Goal: Transaction & Acquisition: Book appointment/travel/reservation

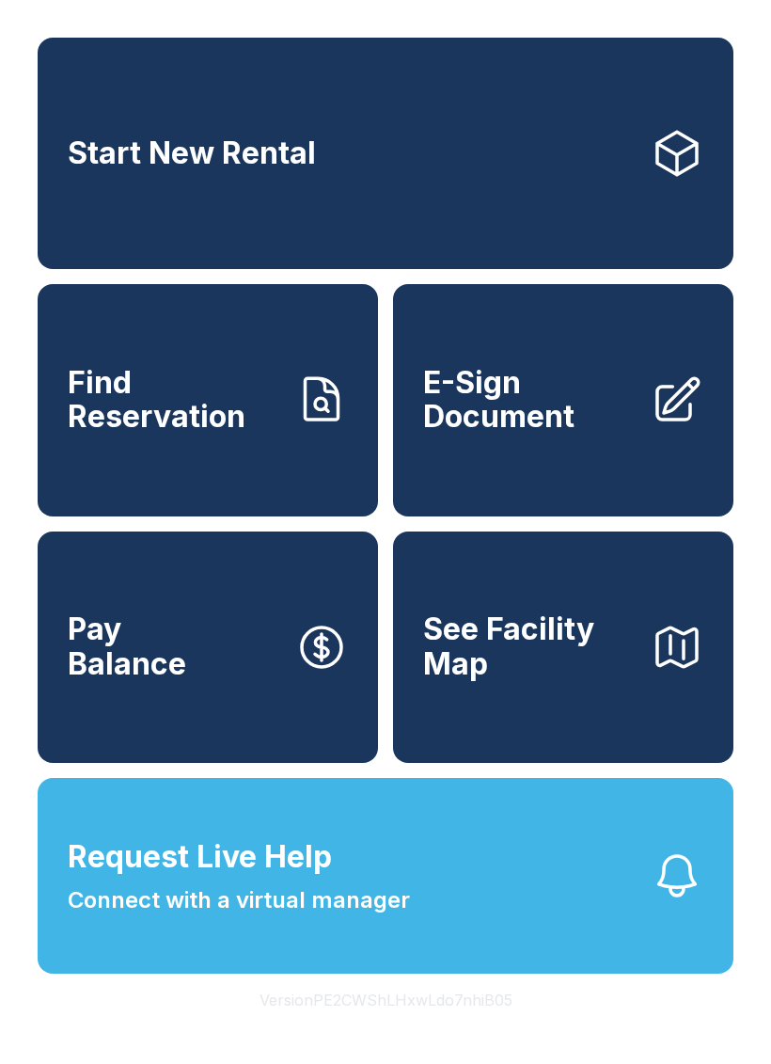
click at [638, 151] on link "Start New Rental" at bounding box center [386, 153] width 696 height 231
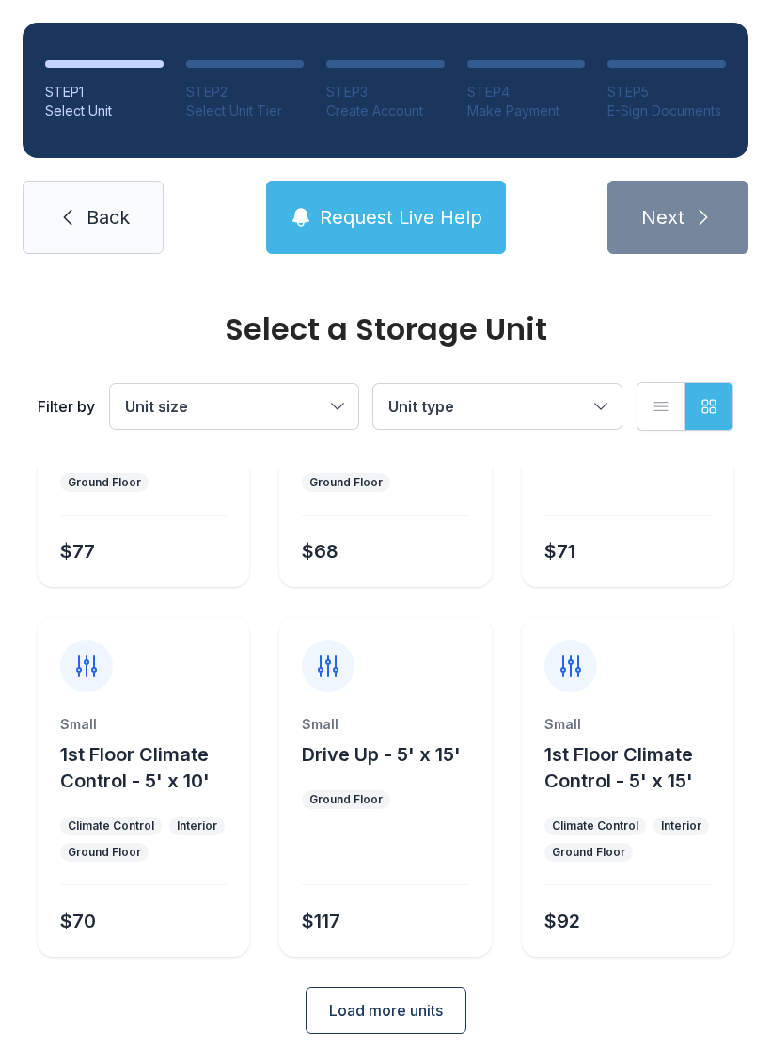
scroll to position [224, 0]
click at [408, 1021] on span "Load more units" at bounding box center [386, 1011] width 114 height 23
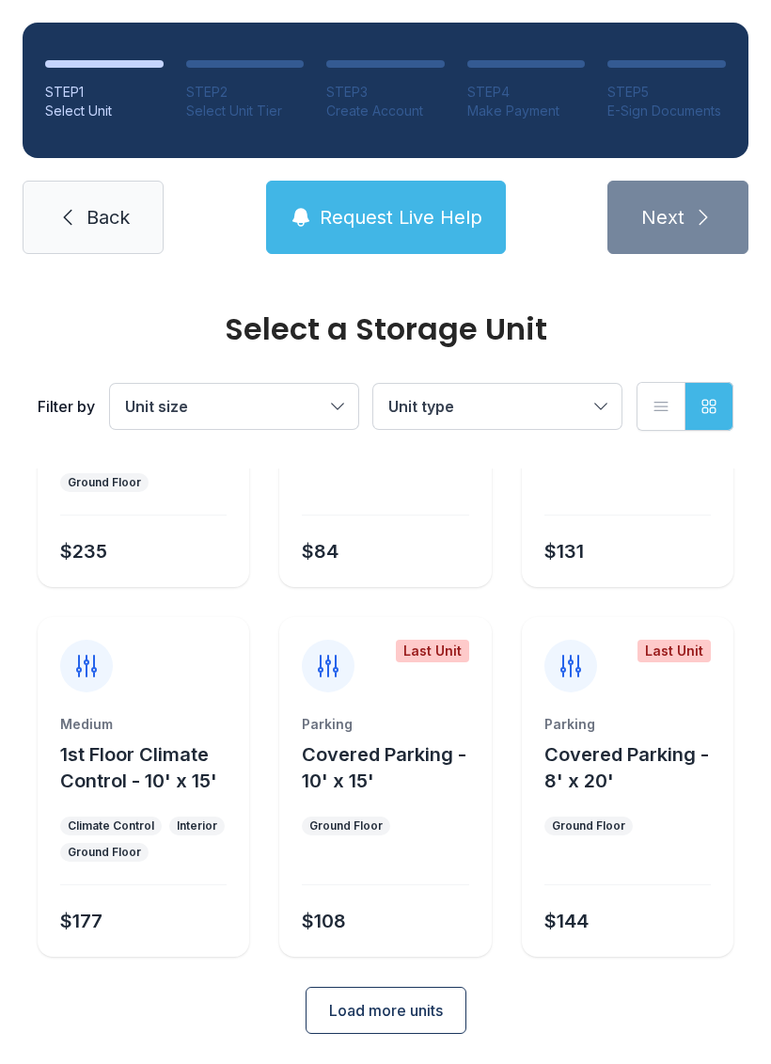
scroll to position [963, 0]
click at [412, 1019] on span "Load more units" at bounding box center [386, 1011] width 114 height 23
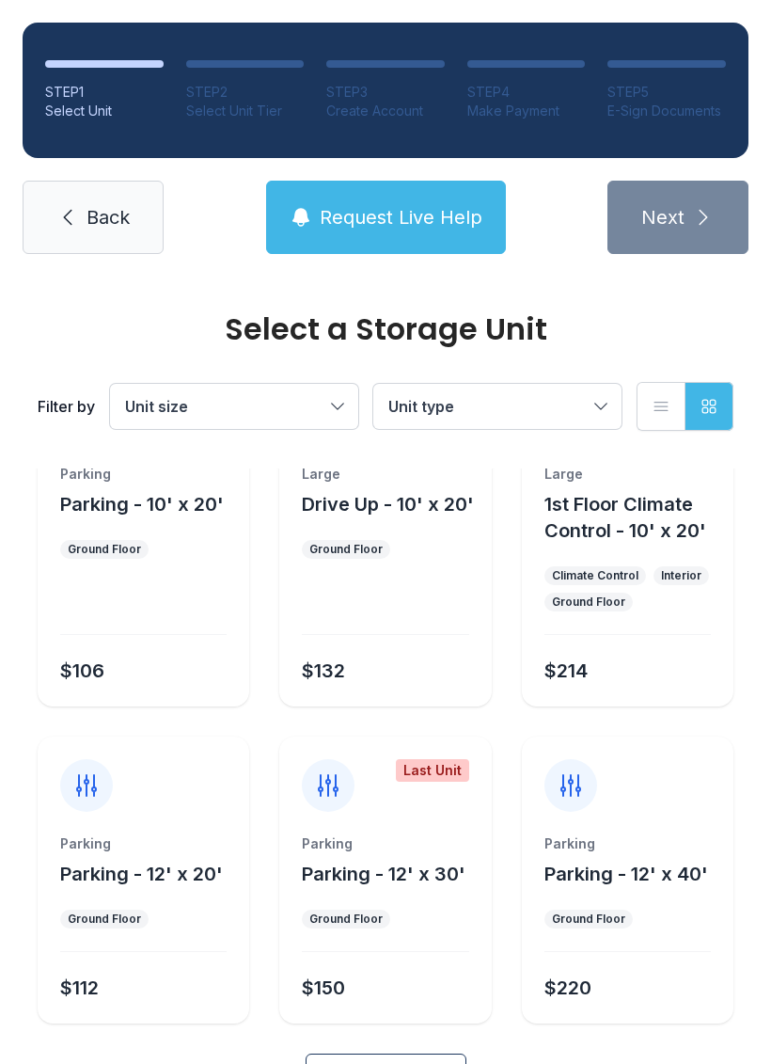
scroll to position [1553, 0]
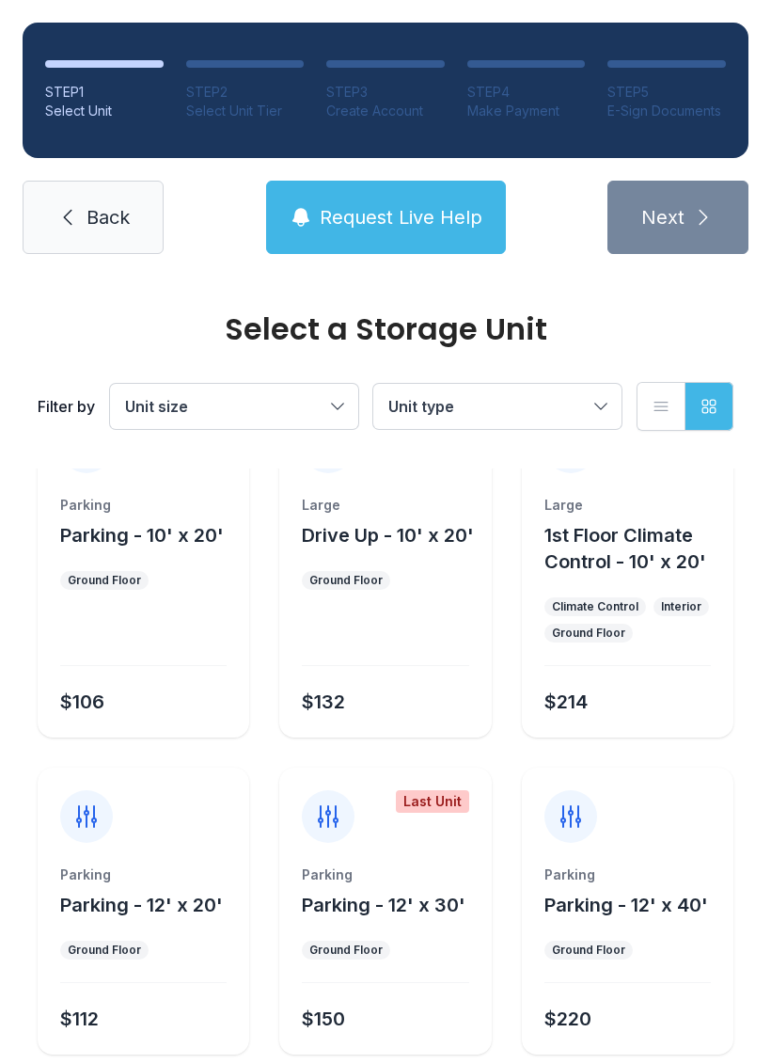
click at [389, 516] on div "Large Drive Up - 10' x 20'" at bounding box center [385, 522] width 166 height 53
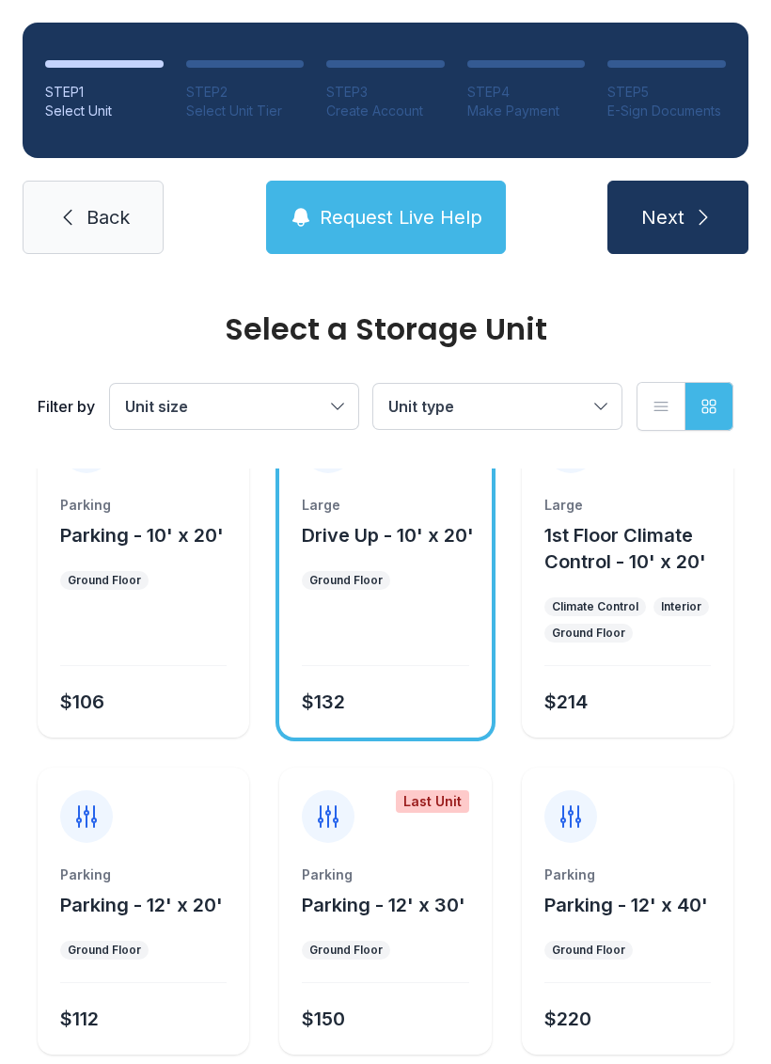
click at [704, 229] on button "Next" at bounding box center [678, 217] width 141 height 73
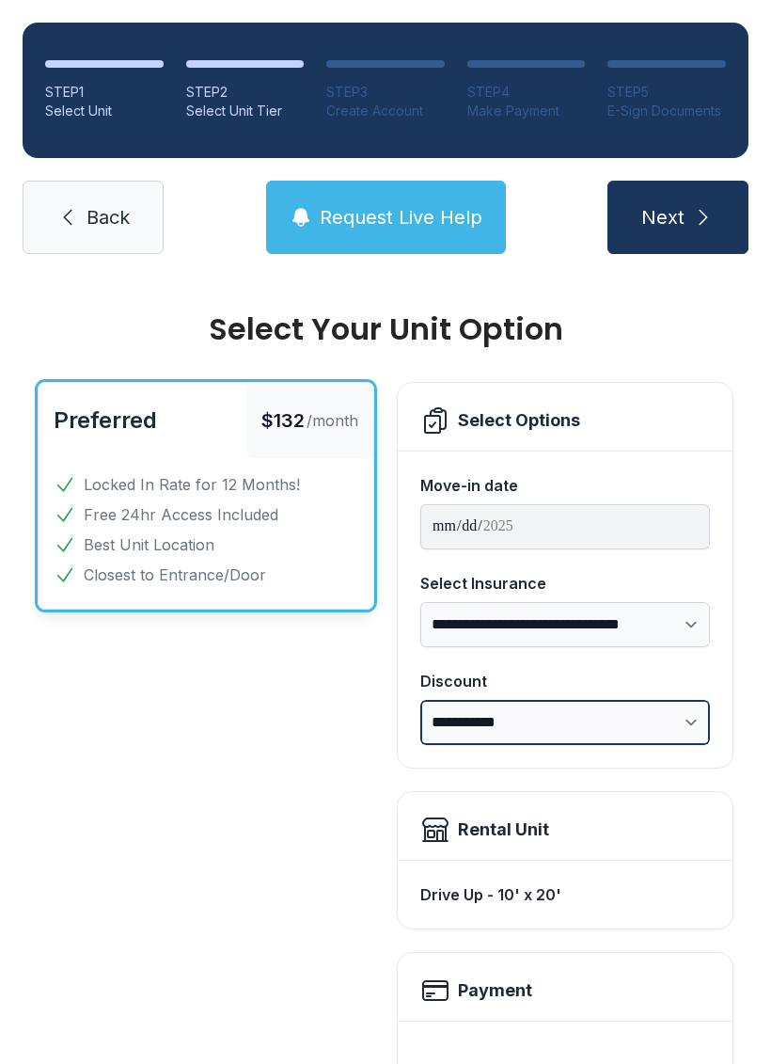
click at [696, 724] on select "**********" at bounding box center [565, 722] width 290 height 45
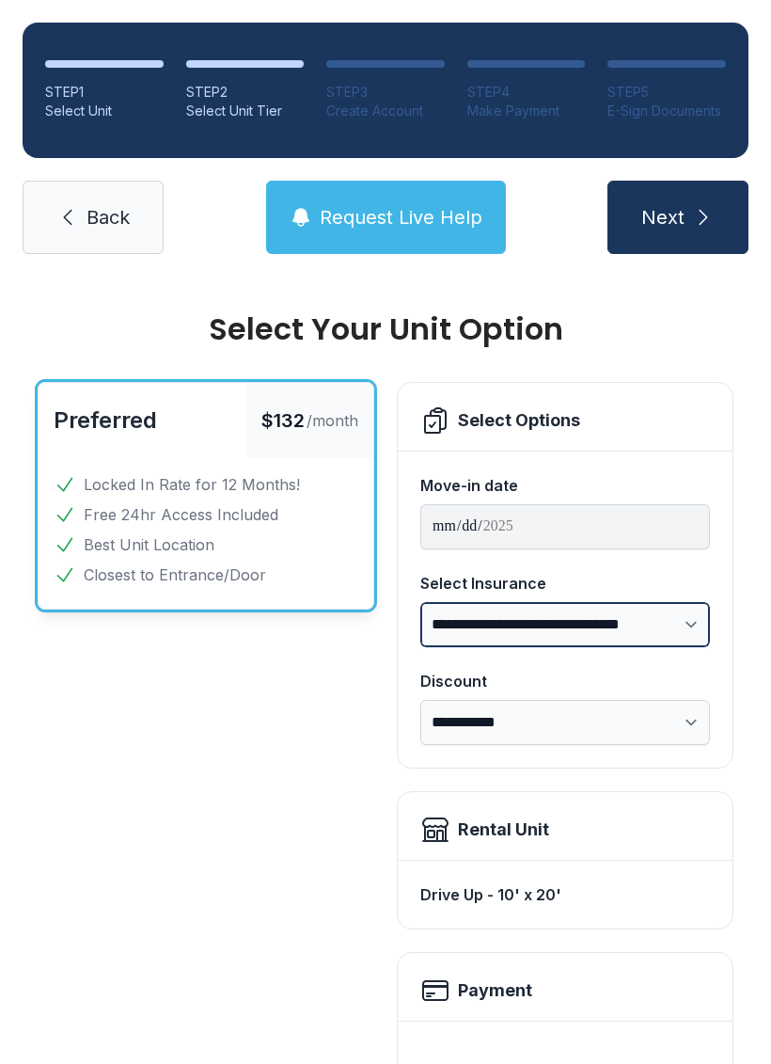
click at [692, 625] on select "**********" at bounding box center [565, 624] width 290 height 45
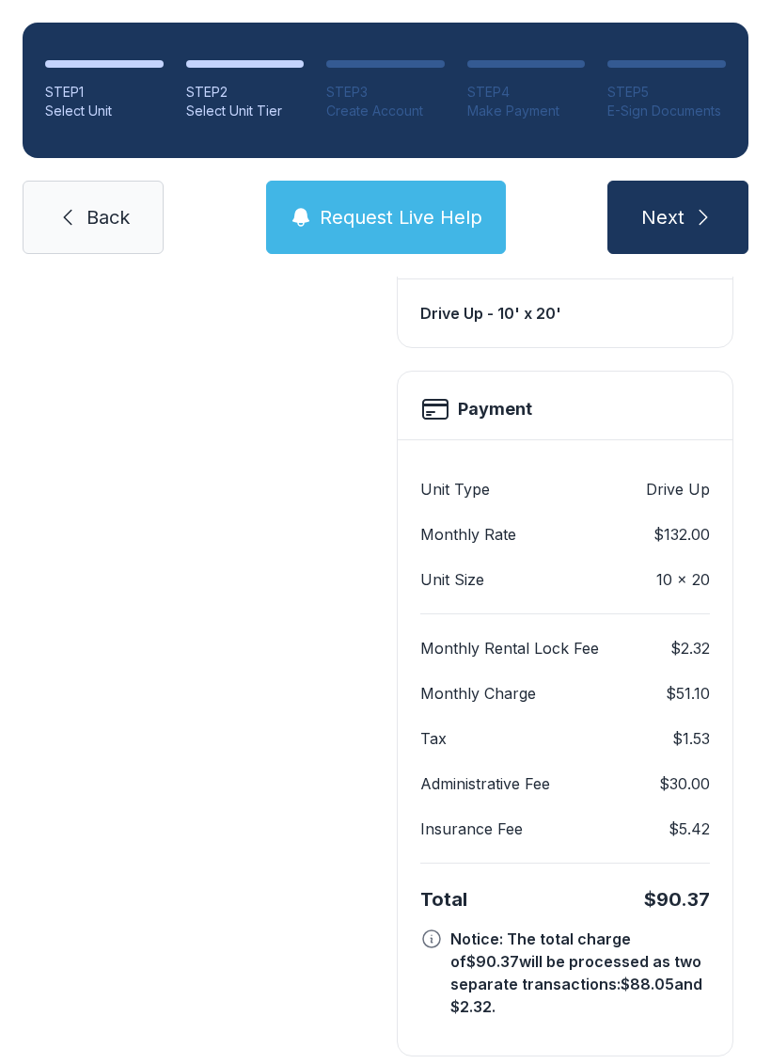
scroll to position [580, 0]
click at [354, 207] on span "Request Live Help" at bounding box center [401, 217] width 163 height 26
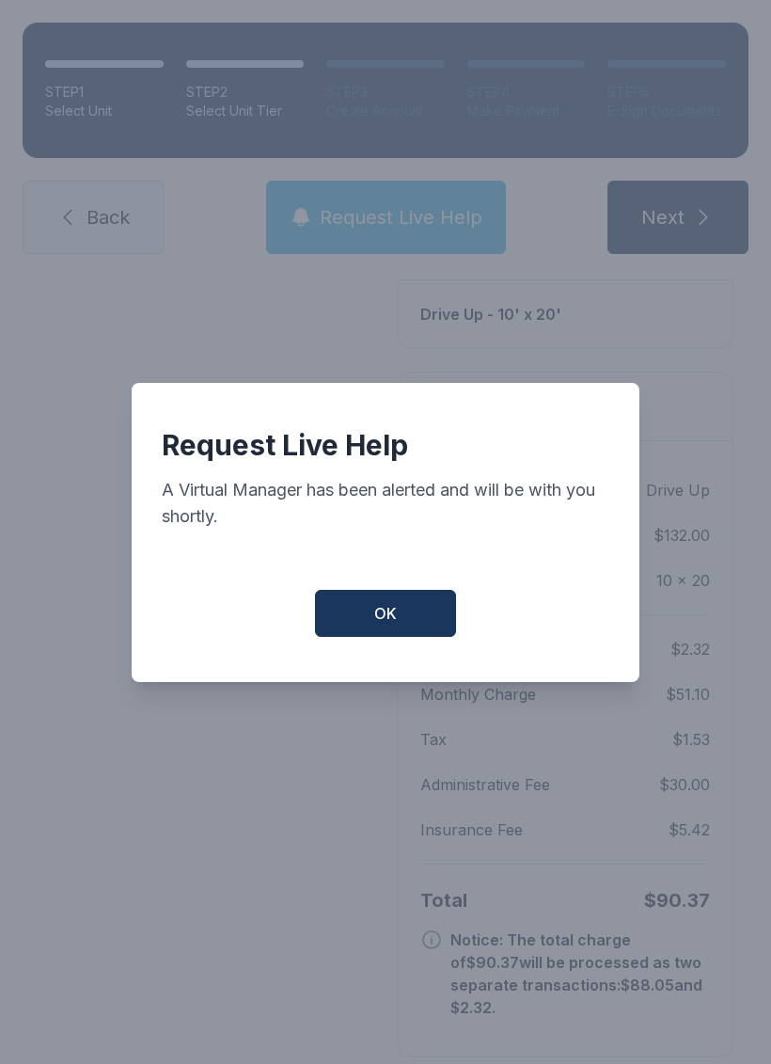
click at [415, 634] on button "OK" at bounding box center [385, 613] width 141 height 47
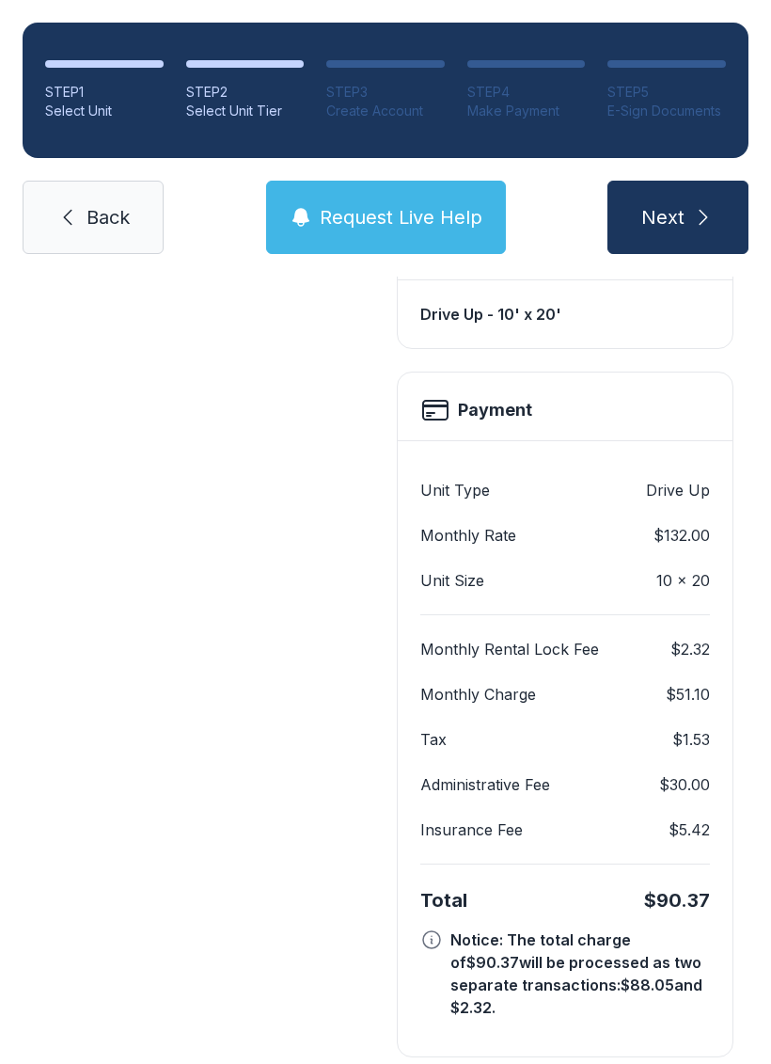
click at [385, 218] on span "Request Live Help" at bounding box center [401, 217] width 163 height 26
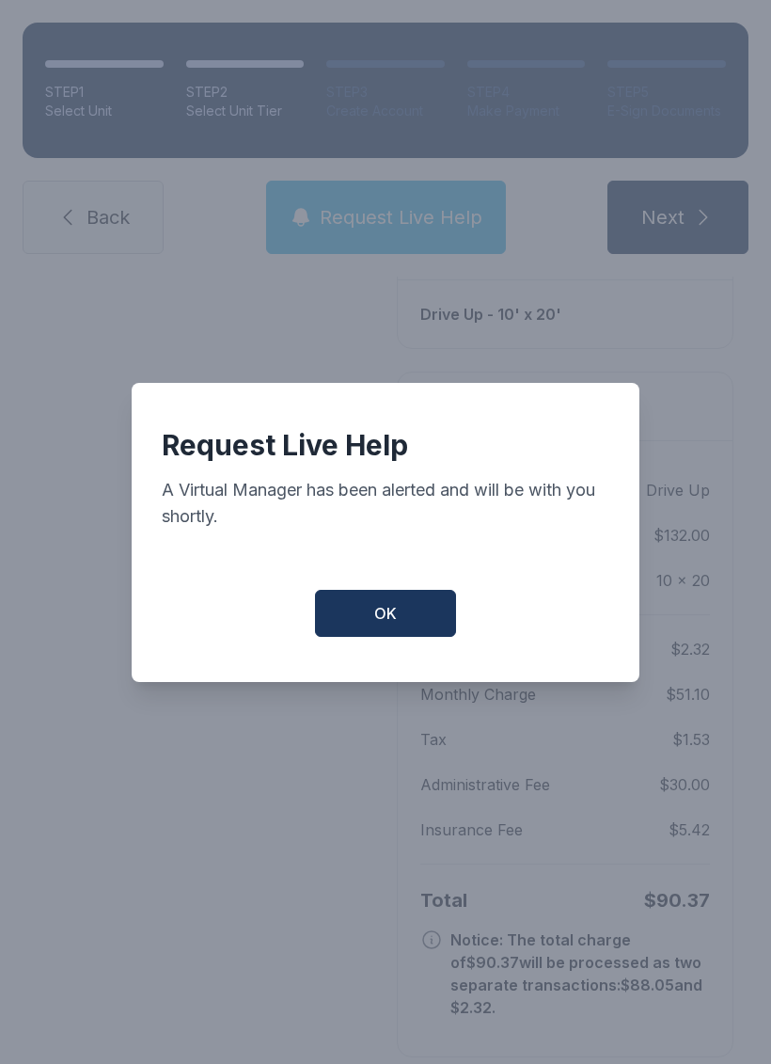
click at [238, 1030] on div "Request Live Help A Virtual Manager has been alerted and will be with you short…" at bounding box center [385, 532] width 771 height 1064
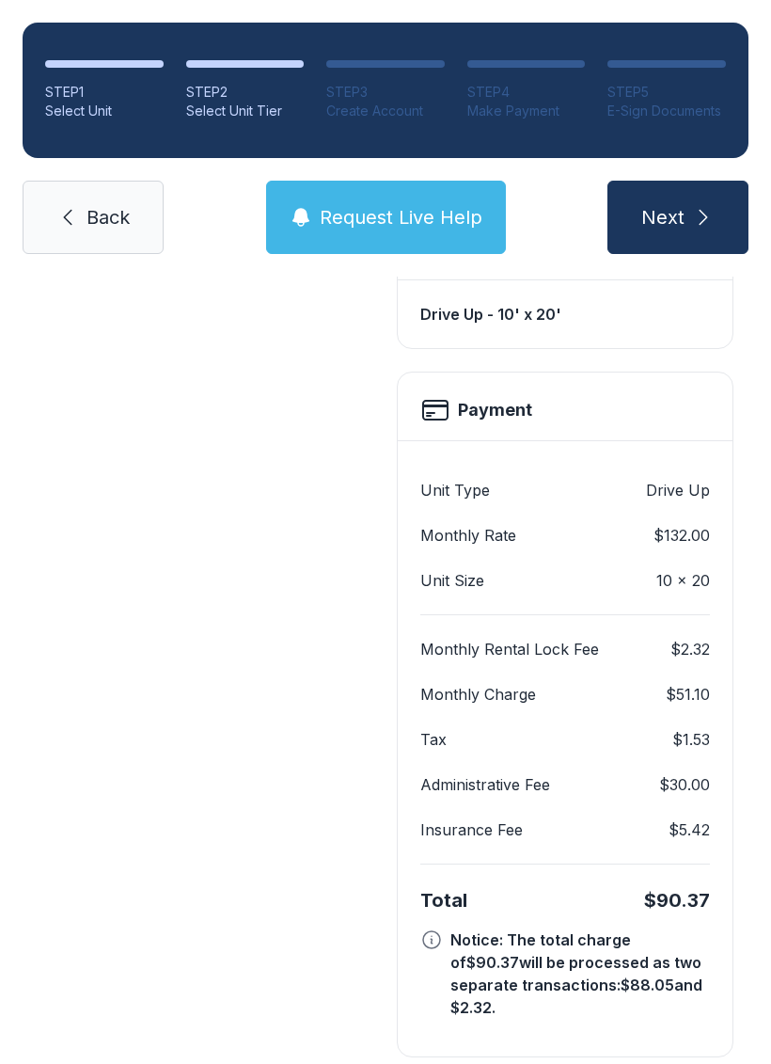
click at [112, 235] on link "Back" at bounding box center [93, 217] width 141 height 73
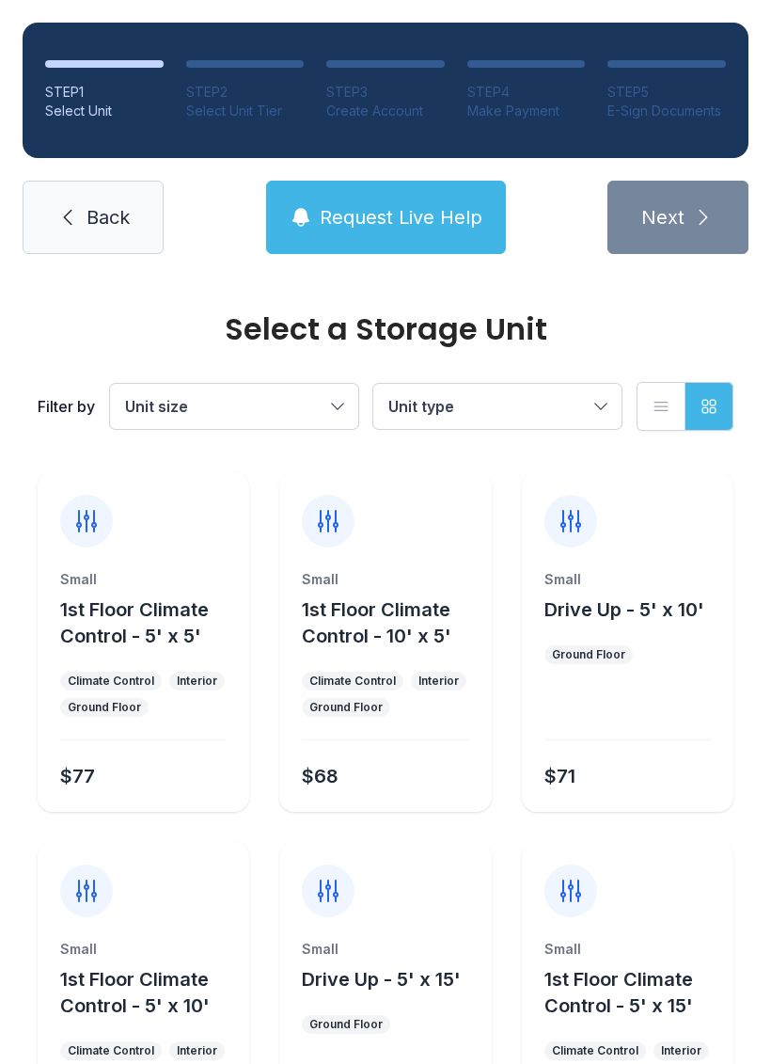
click at [88, 221] on span "Back" at bounding box center [108, 217] width 43 height 26
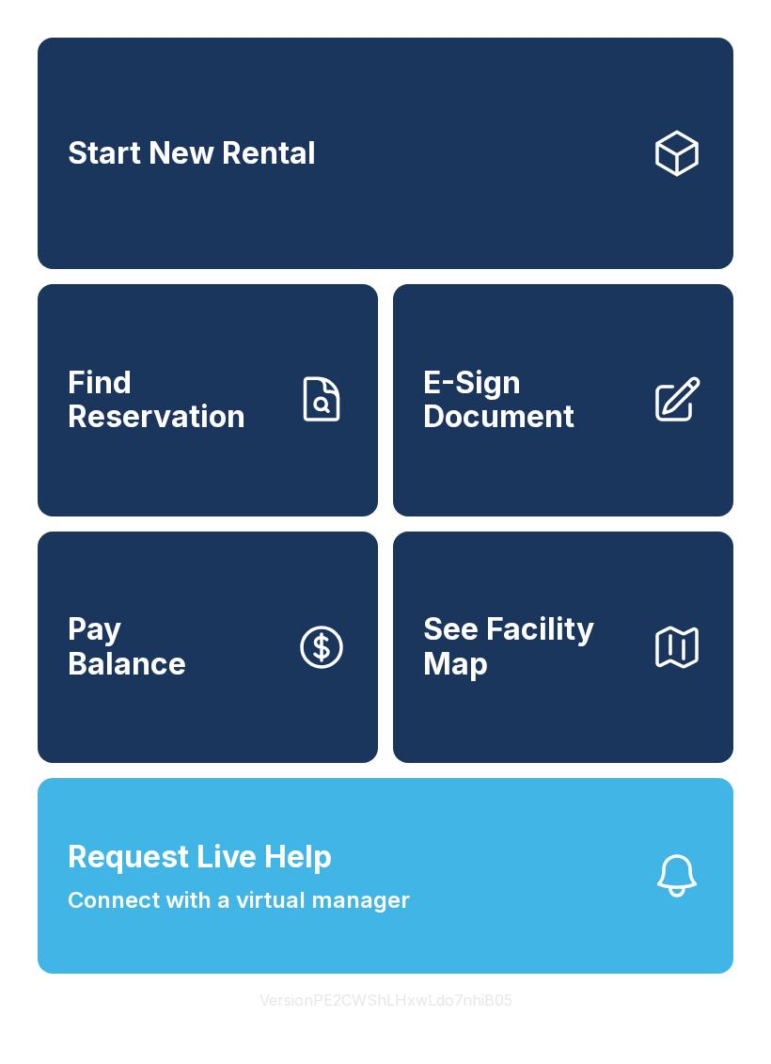
click at [473, 426] on span "E-Sign Document" at bounding box center [529, 400] width 213 height 69
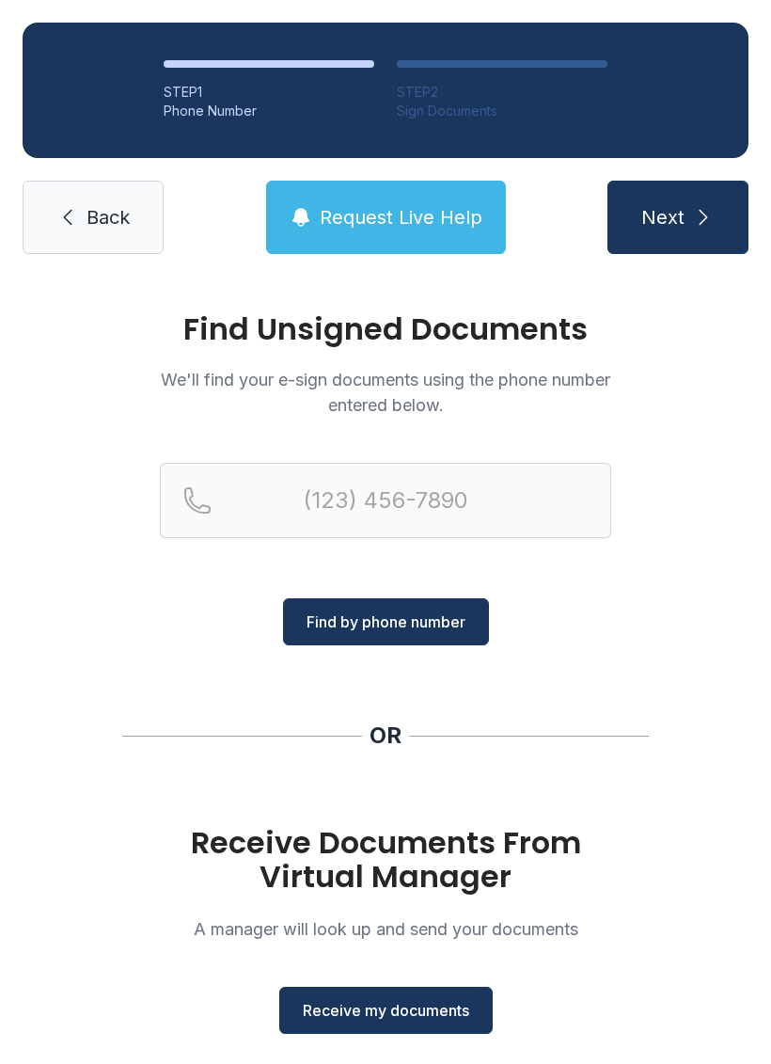
click at [339, 1016] on span "Receive my documents" at bounding box center [386, 1010] width 166 height 23
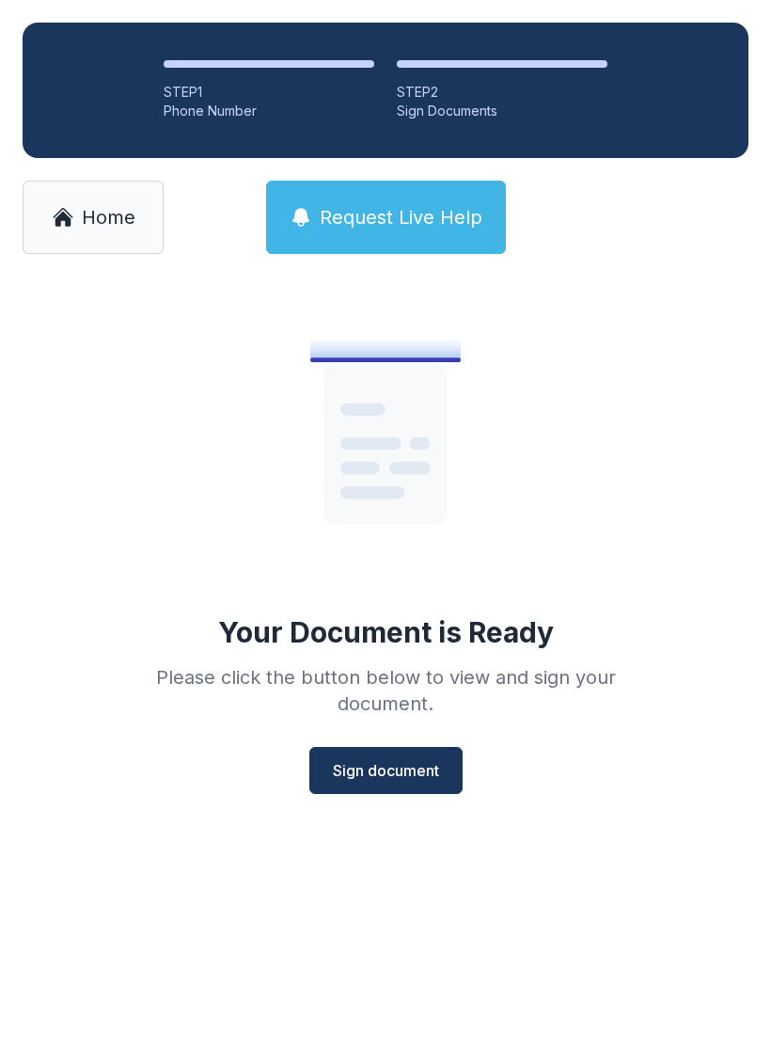
click at [354, 770] on span "Sign document" at bounding box center [386, 770] width 106 height 23
click at [100, 208] on span "Home" at bounding box center [109, 217] width 54 height 26
